Goal: Check status: Check status

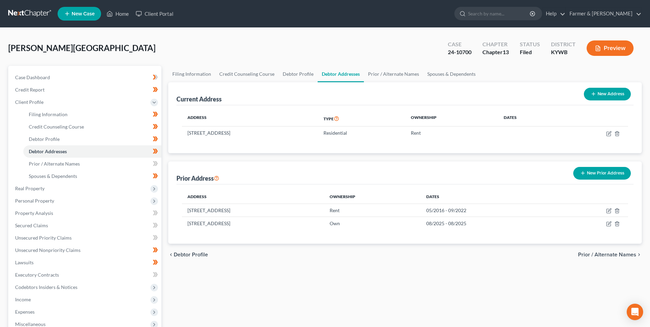
select select "0"
select select "5"
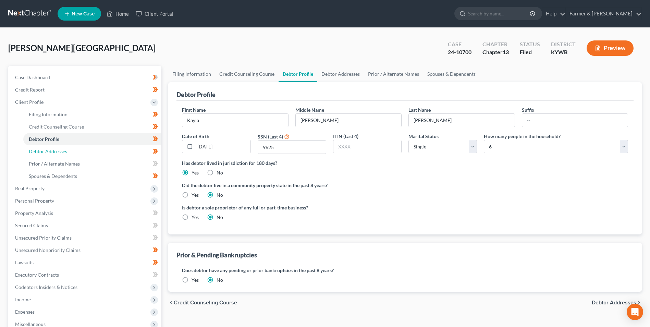
scroll to position [34, 0]
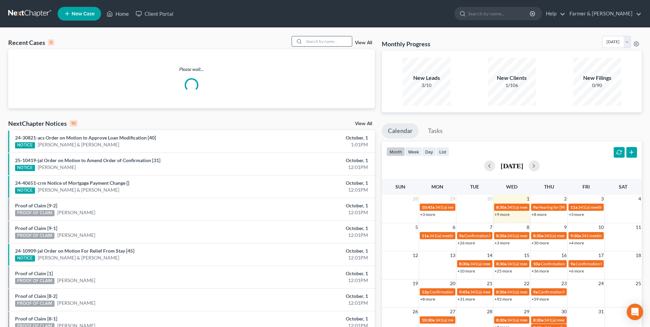
click at [320, 42] on input "search" at bounding box center [328, 41] width 48 height 10
paste input "25-10255"
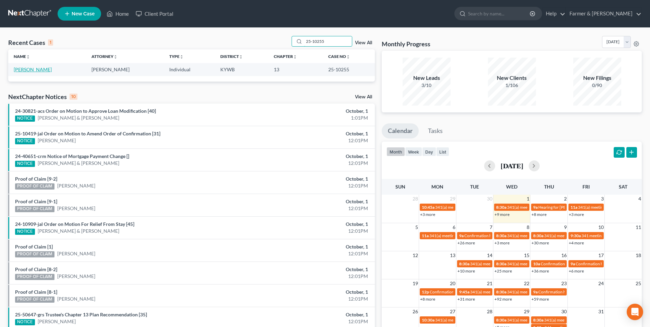
type input "25-10255"
click at [30, 69] on link "[PERSON_NAME]" at bounding box center [33, 69] width 38 height 6
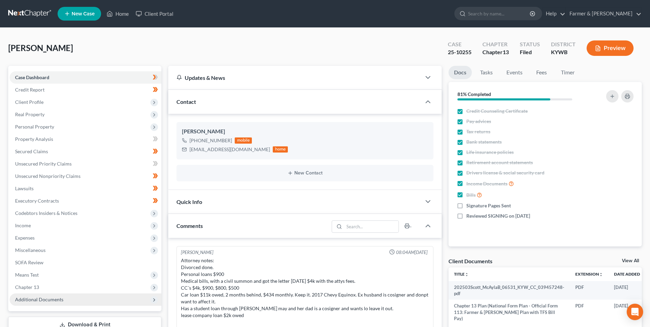
scroll to position [209, 0]
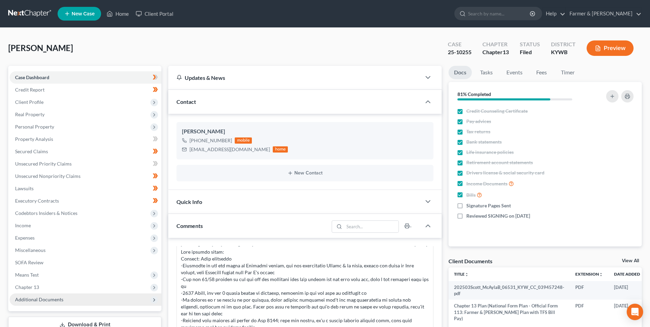
click at [40, 298] on span "Additional Documents" at bounding box center [39, 299] width 48 height 6
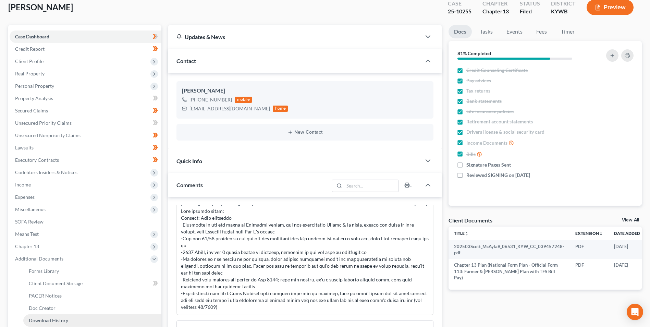
scroll to position [69, 0]
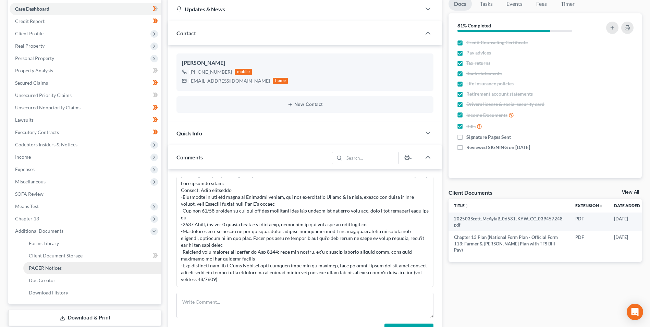
drag, startPoint x: 54, startPoint y: 267, endPoint x: 99, endPoint y: 232, distance: 57.6
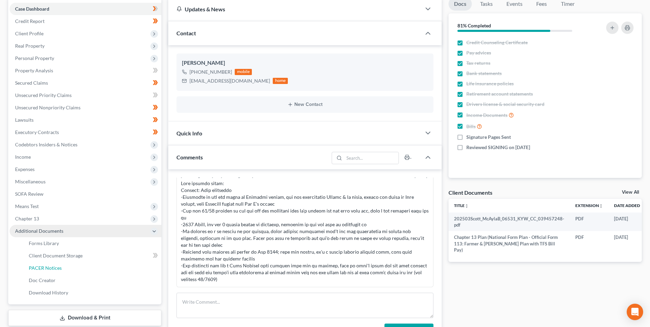
click at [54, 267] on span "PACER Notices" at bounding box center [45, 268] width 33 height 6
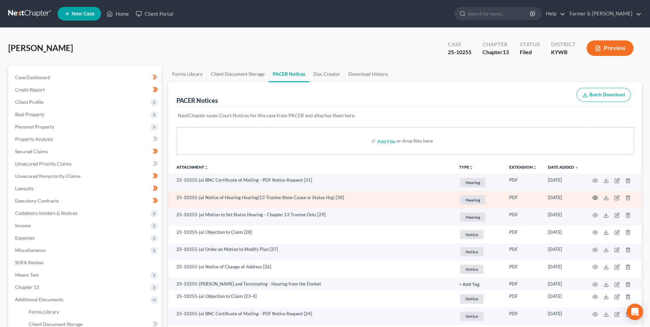
click at [596, 197] on icon "button" at bounding box center [594, 197] width 5 height 5
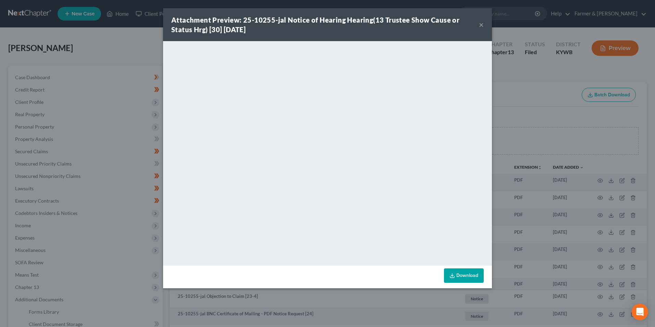
click at [480, 23] on button "×" at bounding box center [481, 25] width 5 height 8
